Goal: Find specific fact: Find specific fact

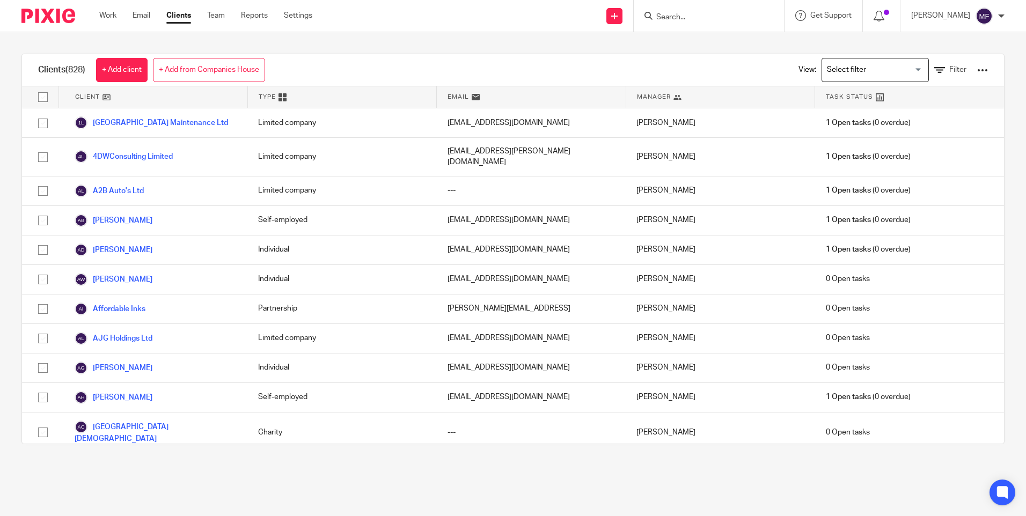
click at [714, 11] on form at bounding box center [712, 15] width 114 height 13
click at [710, 20] on input "Search" at bounding box center [703, 18] width 97 height 10
type input "psg"
click at [706, 39] on link at bounding box center [743, 46] width 181 height 25
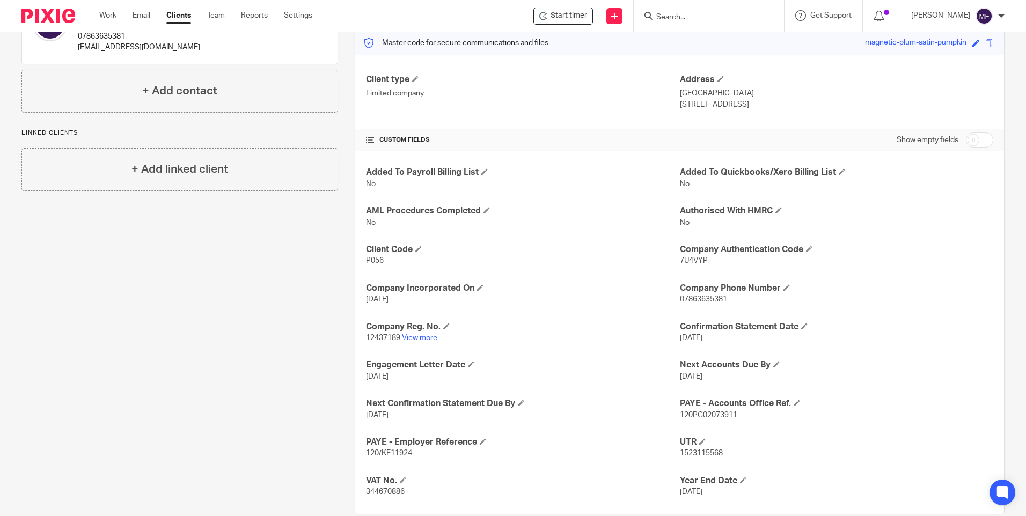
scroll to position [158, 0]
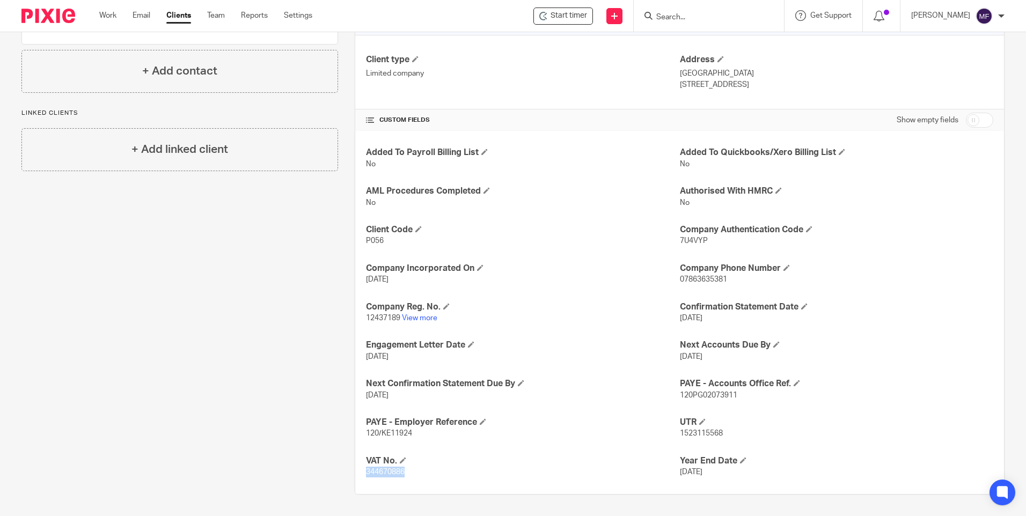
drag, startPoint x: 404, startPoint y: 469, endPoint x: 361, endPoint y: 467, distance: 43.0
click at [361, 467] on div "Added To Payroll Billing List No Added To Quickbooks/Xero Billing List No AML P…" at bounding box center [679, 312] width 649 height 363
drag, startPoint x: 361, startPoint y: 468, endPoint x: 371, endPoint y: 475, distance: 12.8
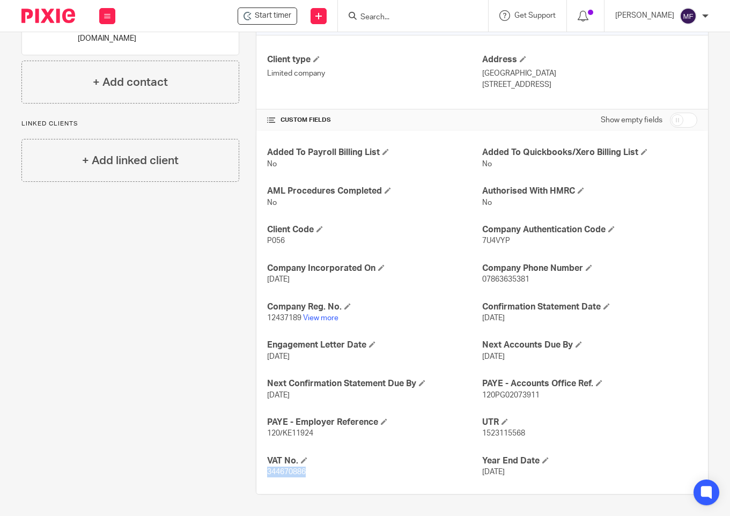
copy span "344670886"
